Goal: Communication & Community: Answer question/provide support

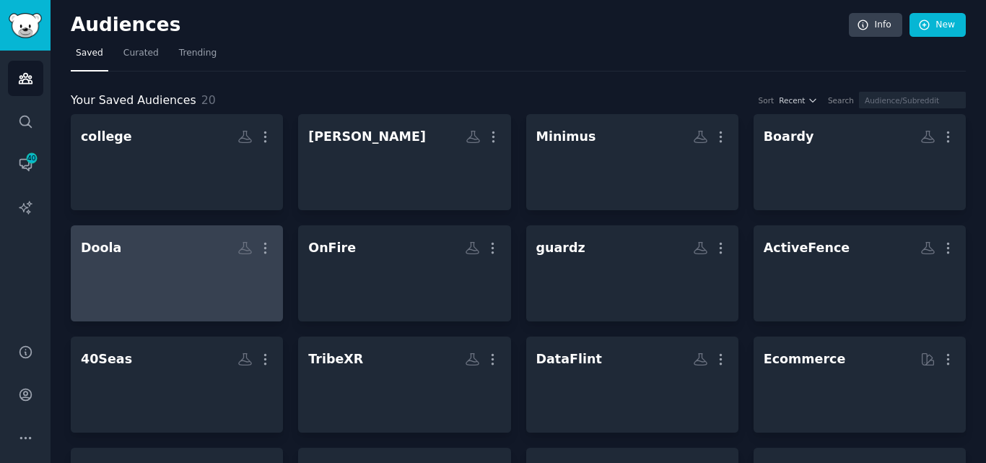
click at [184, 286] on div at bounding box center [177, 285] width 192 height 51
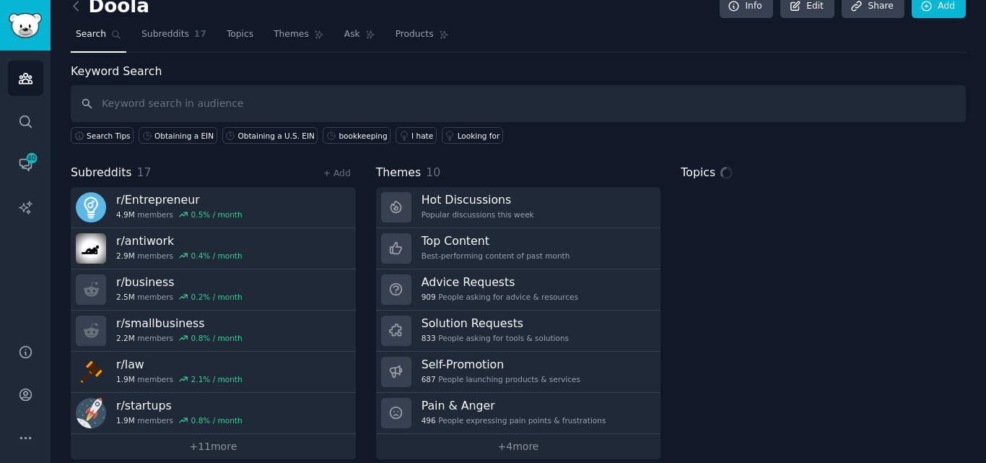
scroll to position [35, 0]
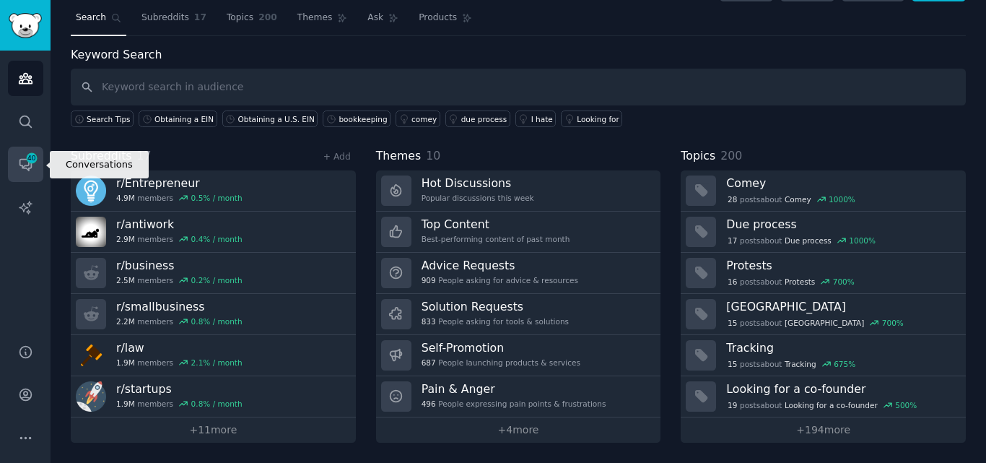
click at [22, 170] on icon "Sidebar" at bounding box center [25, 164] width 15 height 15
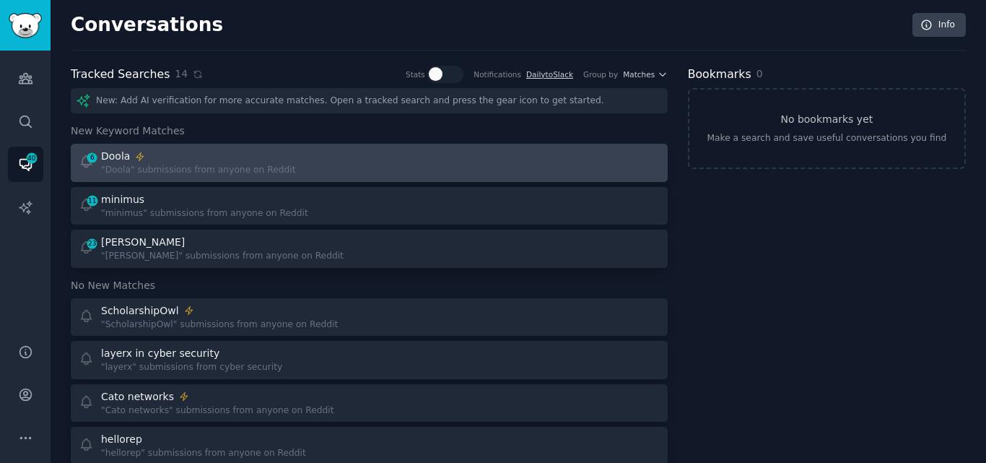
click at [118, 167] on div ""Doola" submissions from anyone on Reddit" at bounding box center [198, 170] width 194 height 13
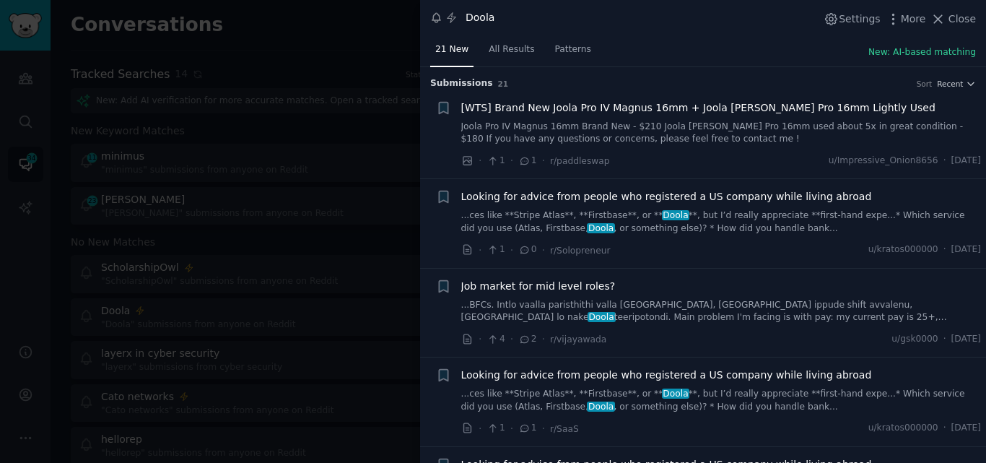
click at [597, 139] on link "Joola Pro IV Magnus 16mm Brand New - $210 Joola [PERSON_NAME] Pro 16mm used abo…" at bounding box center [721, 133] width 520 height 25
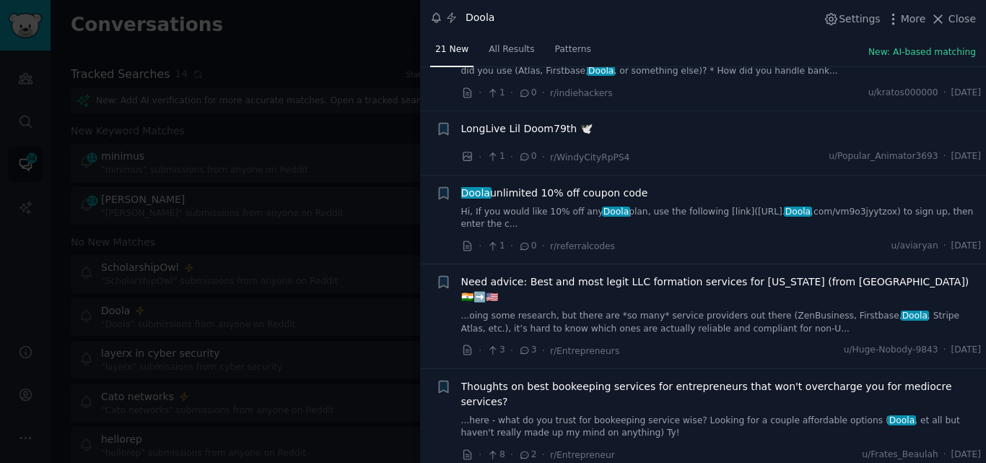
scroll to position [1299, 0]
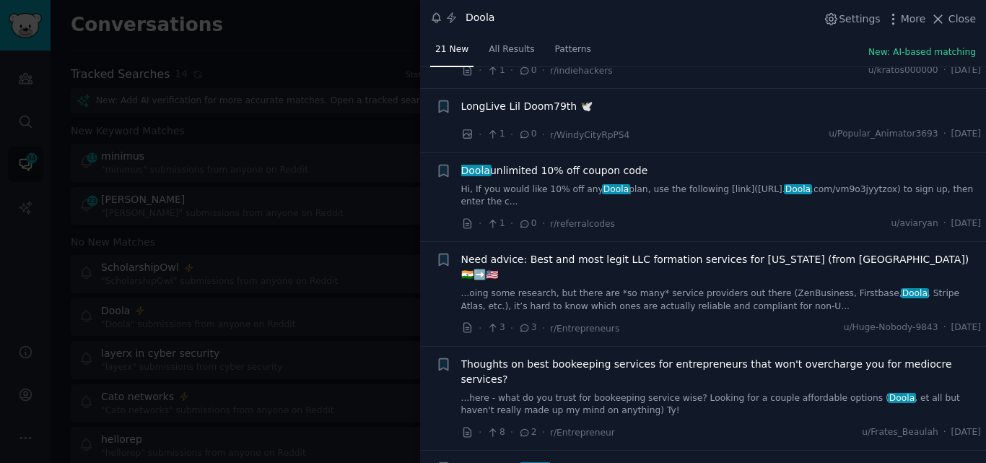
click at [644, 185] on link "Hi, If you would like 10% off any Doola plan, use the following [link]([URL]. D…" at bounding box center [721, 195] width 520 height 25
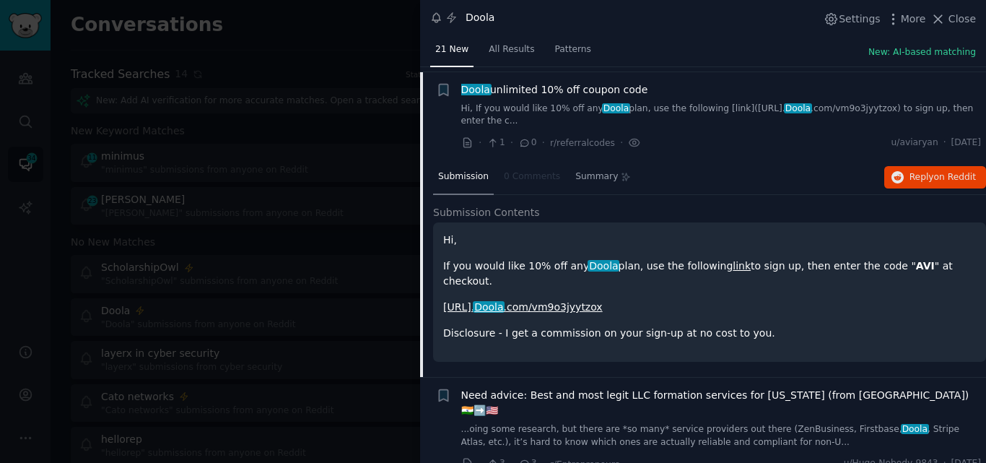
scroll to position [533, 0]
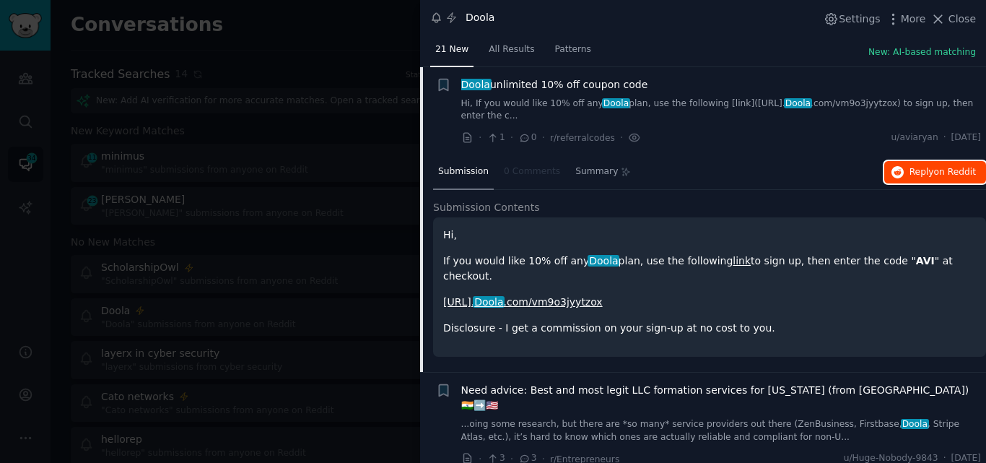
drag, startPoint x: 921, startPoint y: 169, endPoint x: 910, endPoint y: 173, distance: 12.3
click at [920, 170] on span "Reply on Reddit" at bounding box center [942, 172] width 66 height 13
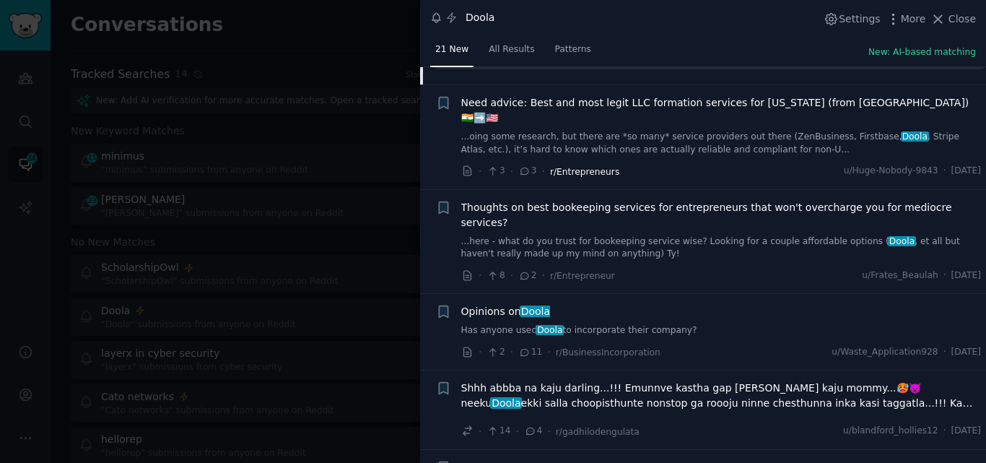
scroll to position [821, 0]
click at [600, 129] on link "...oing some research, but there are *so many* service providers out there (Zen…" at bounding box center [721, 141] width 520 height 25
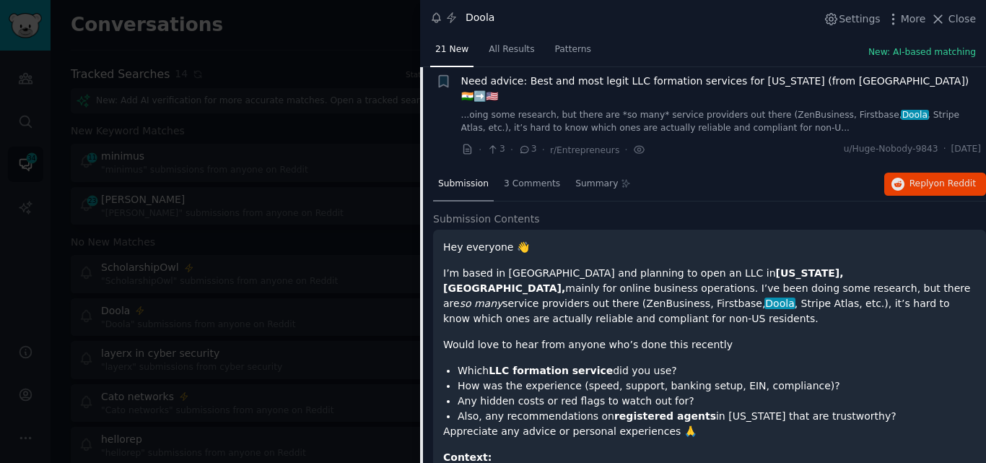
scroll to position [621, 0]
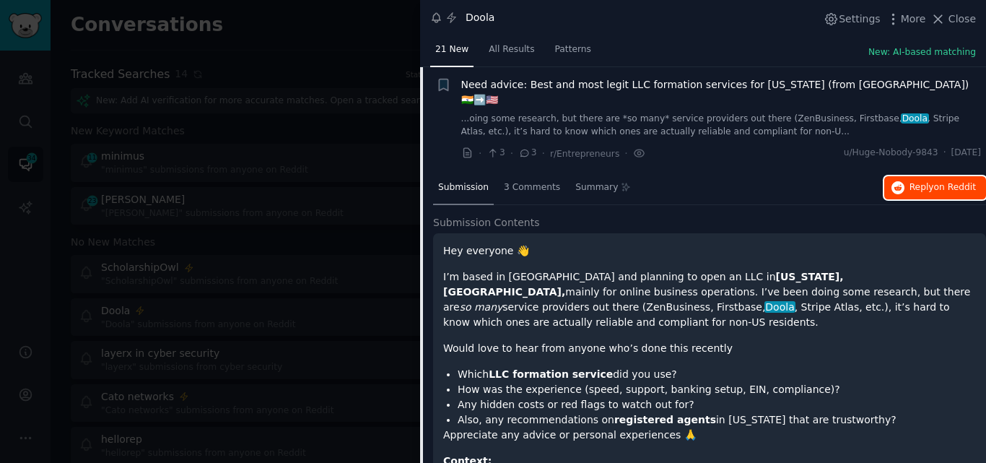
drag, startPoint x: 918, startPoint y: 174, endPoint x: 906, endPoint y: 175, distance: 12.3
click at [917, 181] on span "Reply on Reddit" at bounding box center [942, 187] width 66 height 13
